Goal: Find specific page/section: Find specific page/section

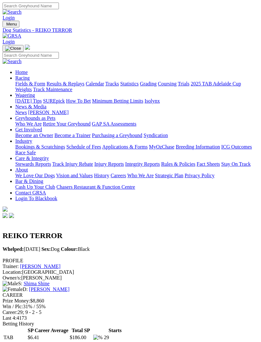
click at [45, 83] on link "Fields & Form" at bounding box center [30, 83] width 30 height 5
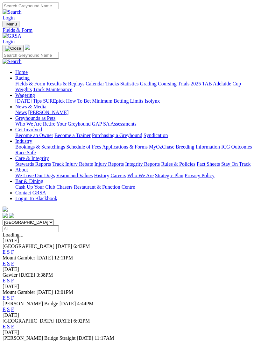
click at [14, 249] on link "F" at bounding box center [12, 251] width 3 height 5
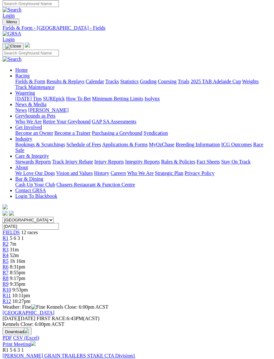
scroll to position [4, 0]
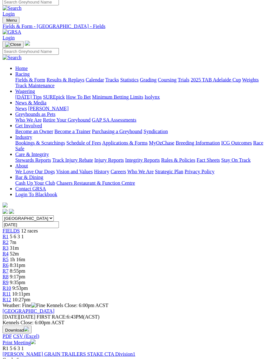
click at [99, 351] on link "[PERSON_NAME] GRAIN TRAILERS STAKE CTA Division1" at bounding box center [69, 353] width 133 height 5
